Goal: Task Accomplishment & Management: Manage account settings

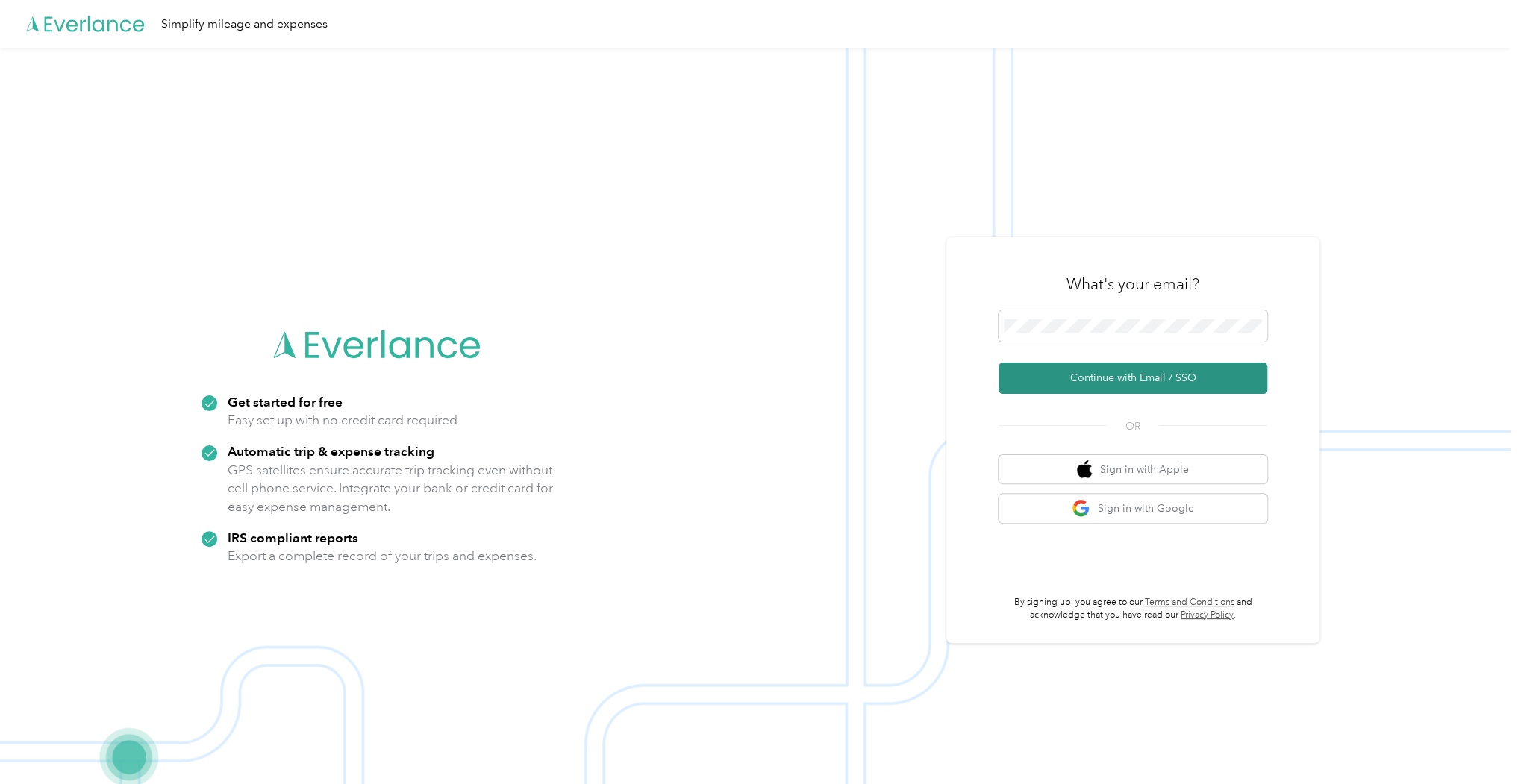
click at [1110, 377] on button "Continue with Email / SSO" at bounding box center [1133, 378] width 269 height 32
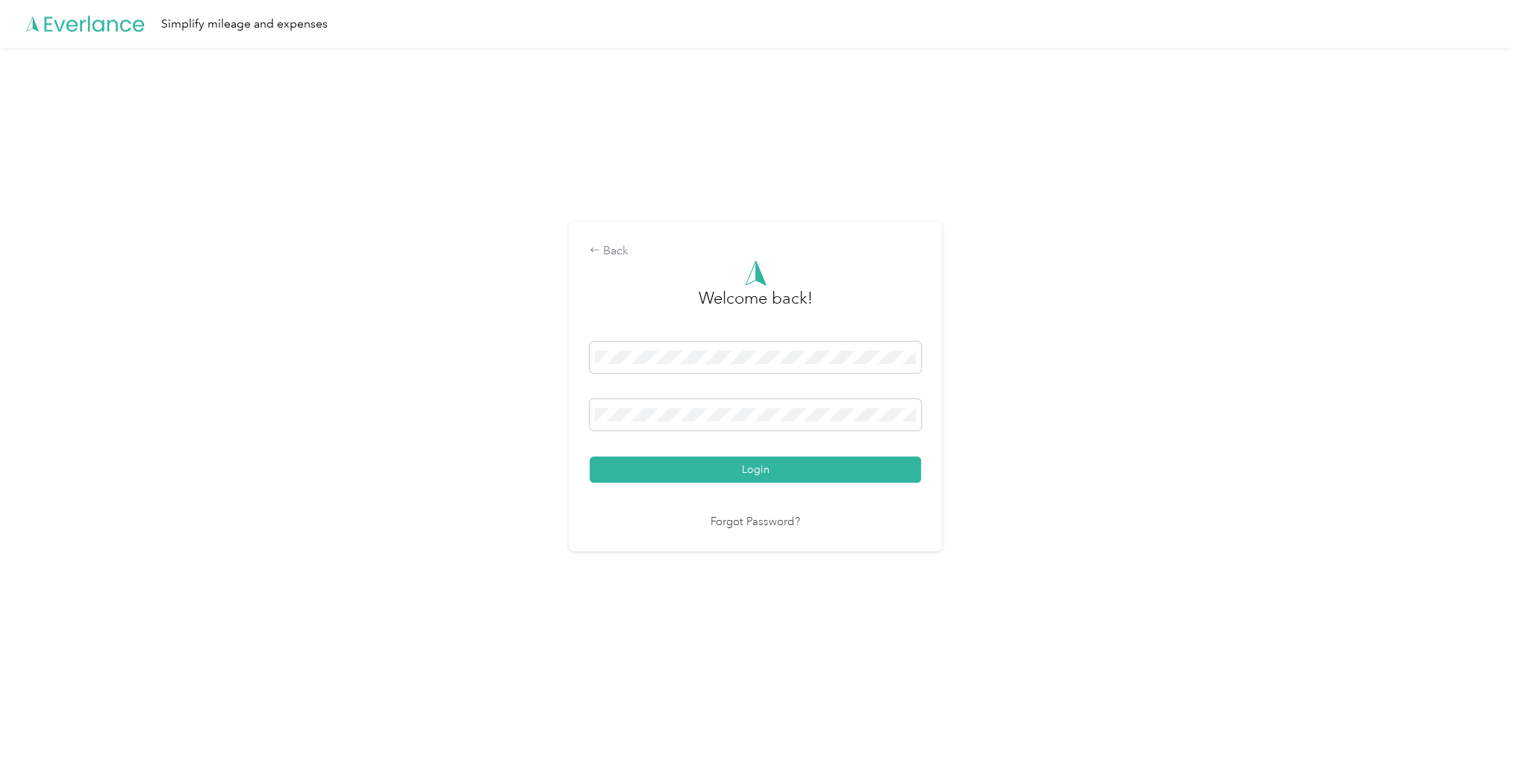
click at [589, 457] on button "Login" at bounding box center [755, 470] width 331 height 26
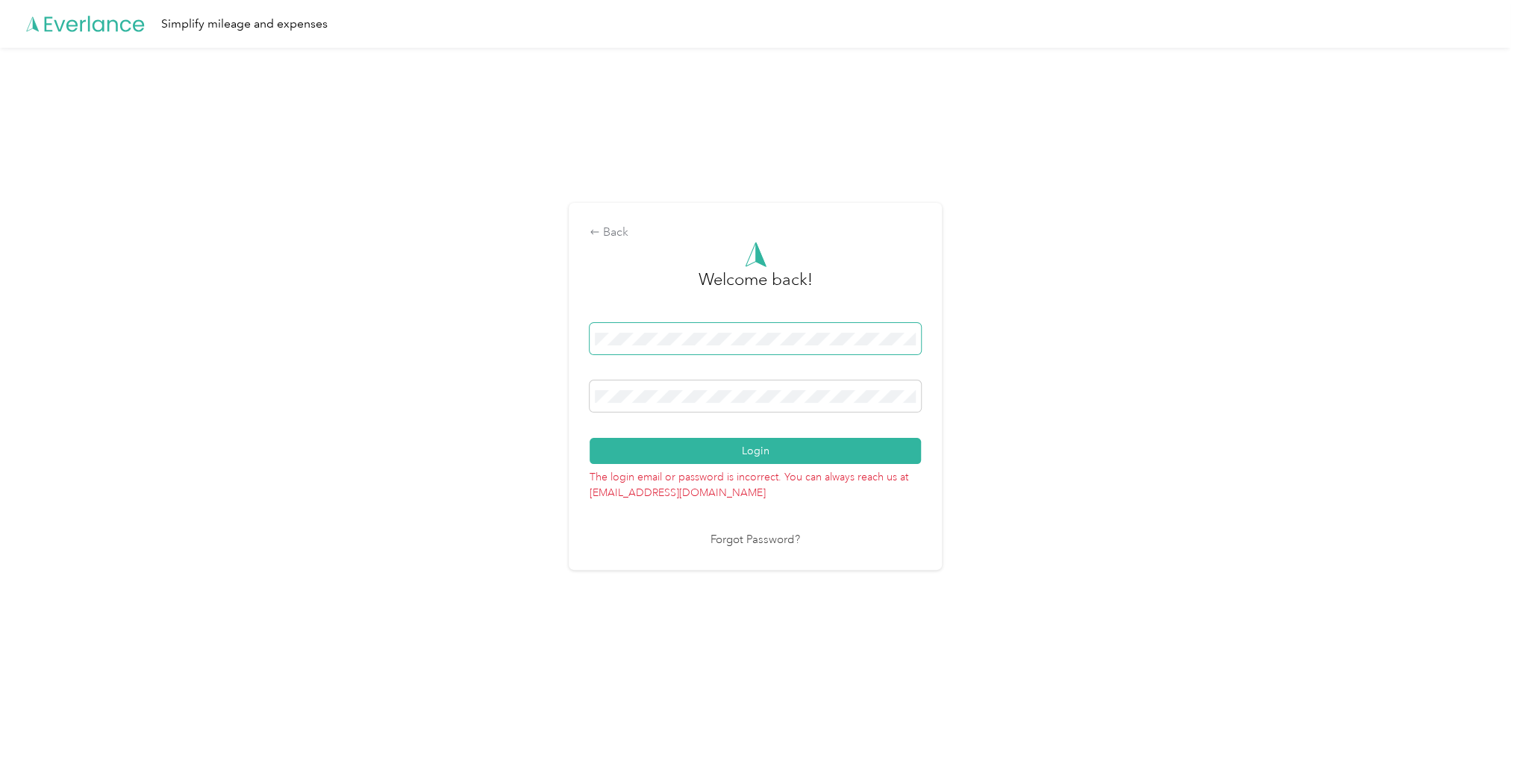
click at [513, 338] on div "Back Welcome back! Login The login email or password is incorrect. You can alwa…" at bounding box center [755, 393] width 1510 height 690
click at [781, 453] on button "Login" at bounding box center [755, 451] width 331 height 26
click at [558, 393] on div "Back Welcome back! Login The login email or password is incorrect. You can alwa…" at bounding box center [755, 393] width 1510 height 690
click at [589, 438] on button "Login" at bounding box center [755, 451] width 331 height 26
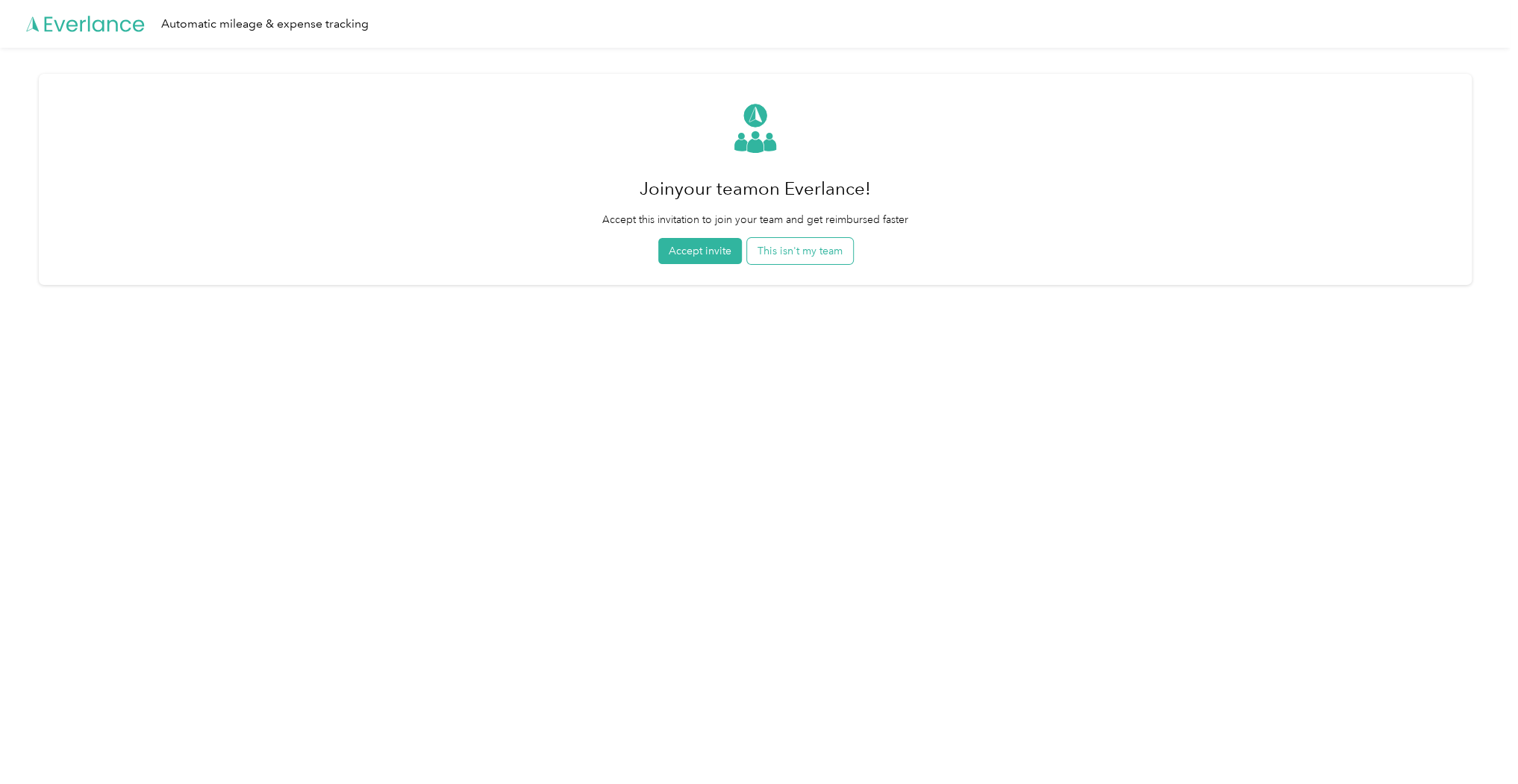
click at [800, 250] on button "This isn't my team" at bounding box center [800, 251] width 106 height 26
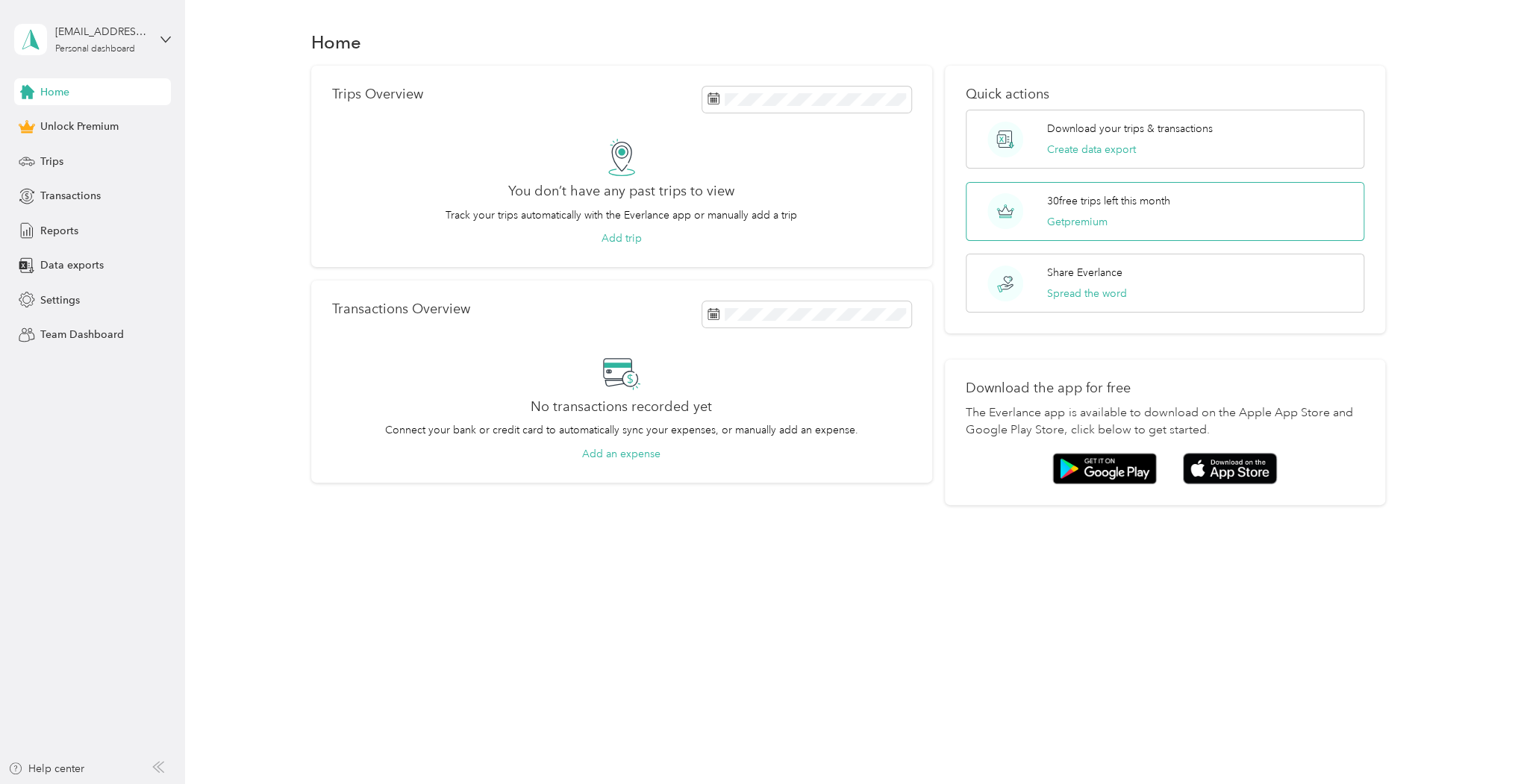
click at [1066, 201] on p "30 free trips left this month" at bounding box center [1109, 201] width 123 height 15
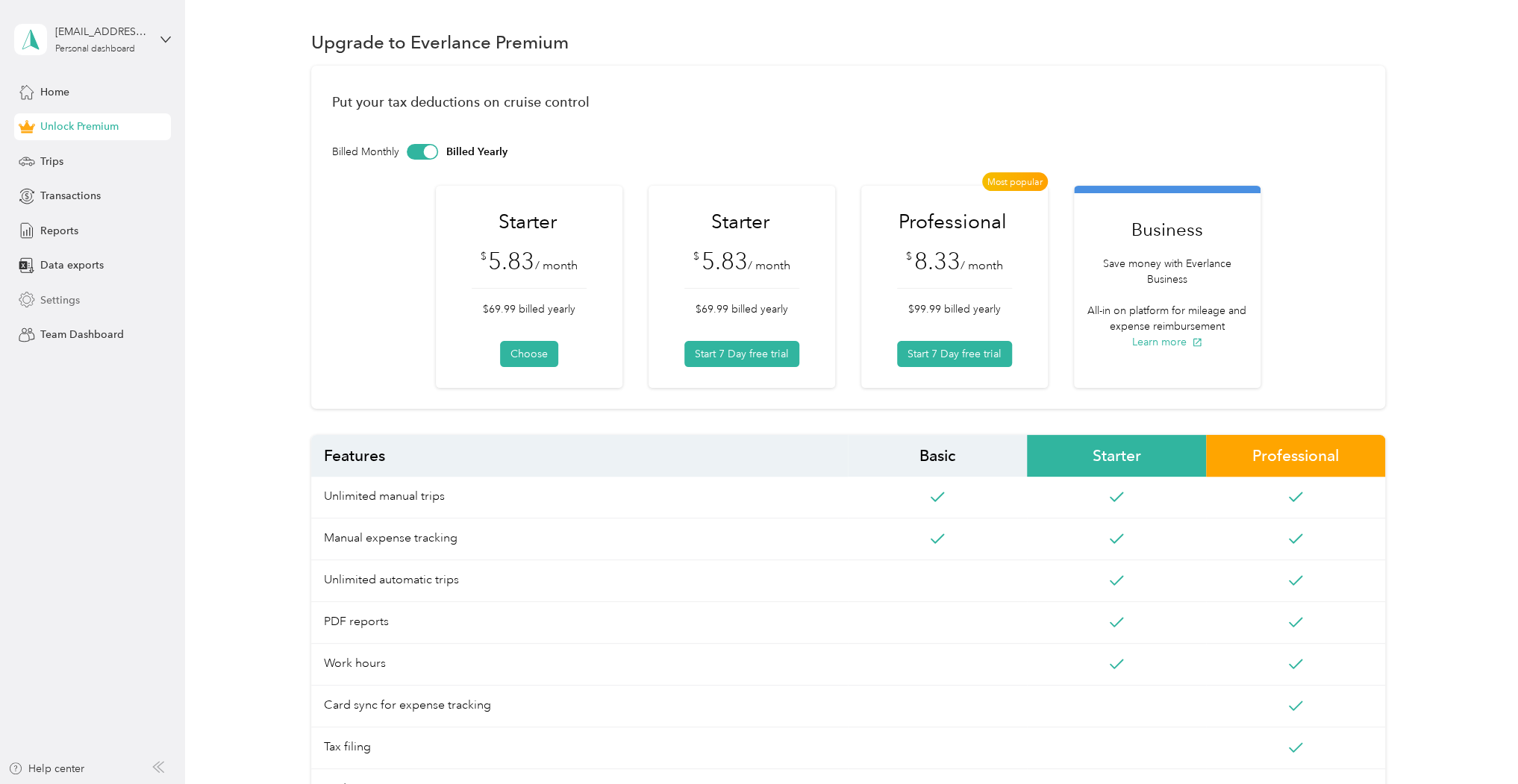
click at [67, 302] on span "Settings" at bounding box center [59, 300] width 39 height 15
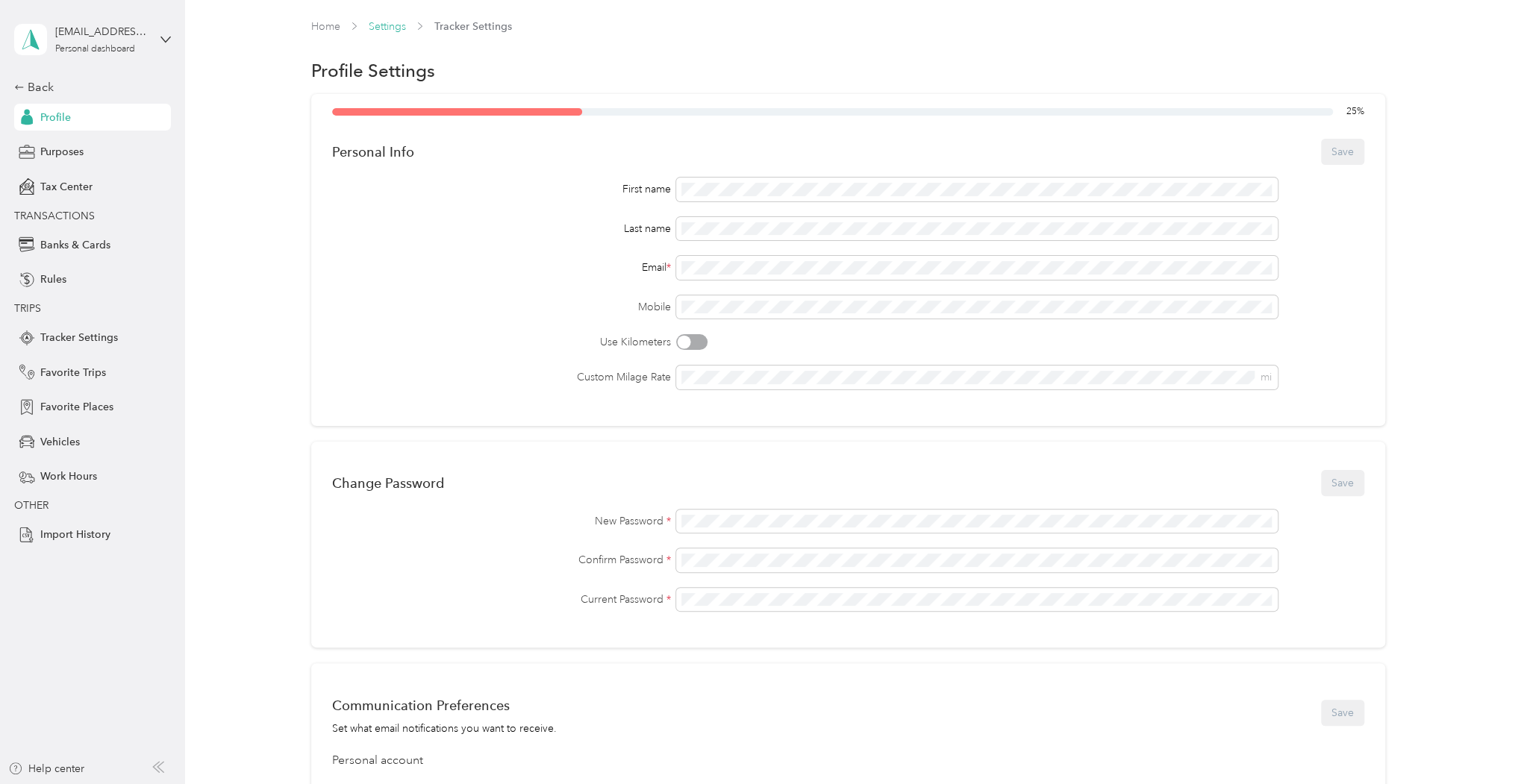
click at [394, 28] on link "Settings" at bounding box center [387, 26] width 37 height 12
click at [163, 35] on icon at bounding box center [166, 40] width 11 height 11
click at [99, 120] on div "Log out" at bounding box center [171, 122] width 294 height 26
